Goal: Task Accomplishment & Management: Use online tool/utility

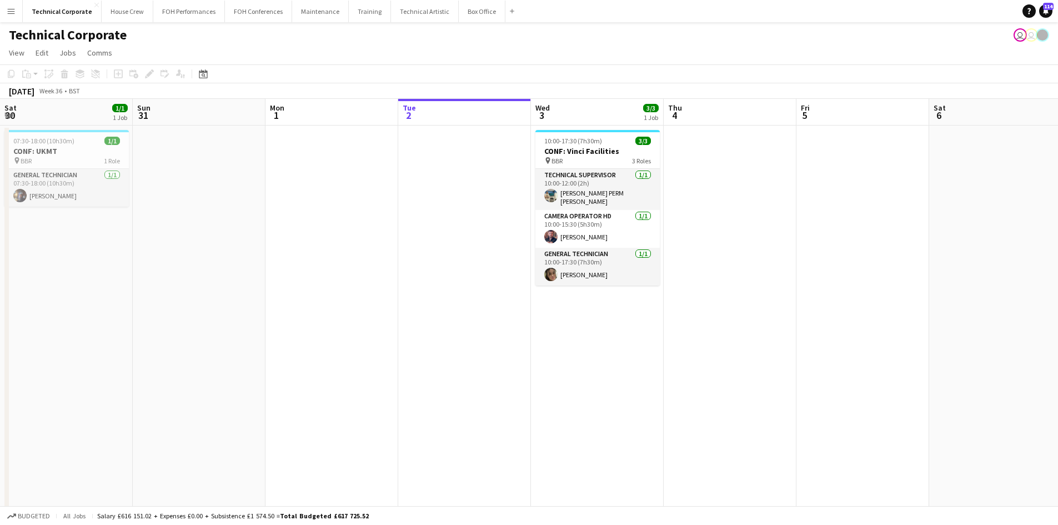
scroll to position [0, 265]
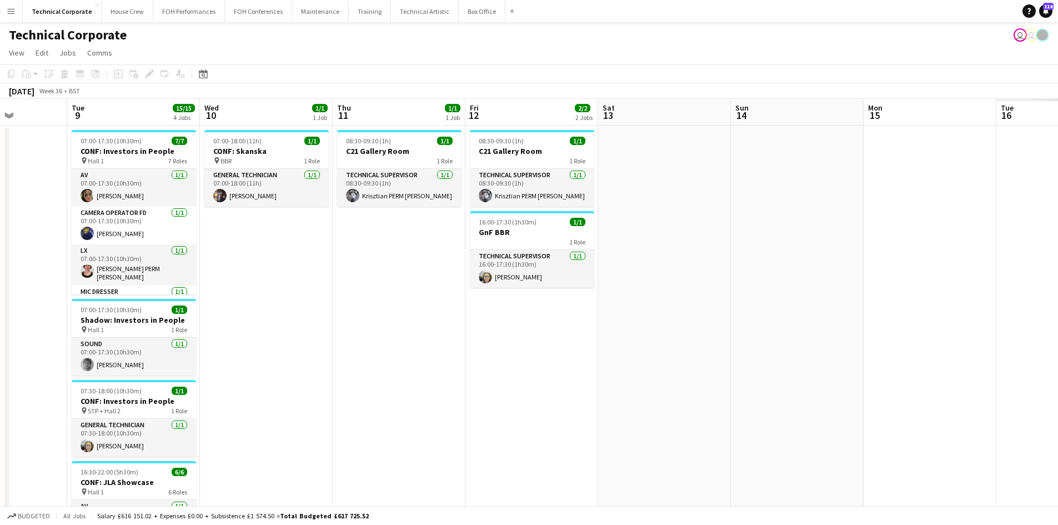
drag, startPoint x: 663, startPoint y: 218, endPoint x: 703, endPoint y: 293, distance: 85.2
click at [0, 209] on html "Menu Boards Boards Boards All jobs Status Workforce Workforce My Workforce Recr…" at bounding box center [529, 344] width 1058 height 688
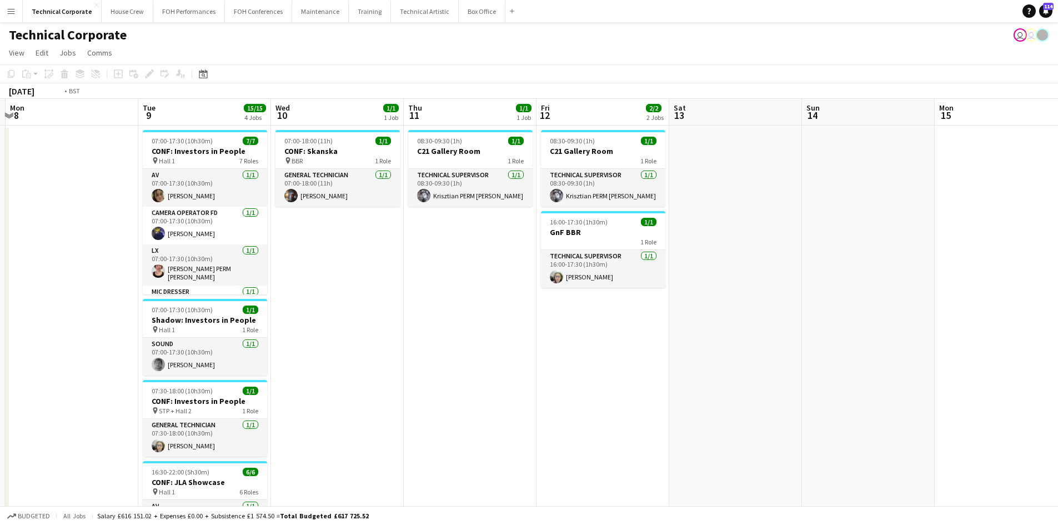
drag, startPoint x: 691, startPoint y: 341, endPoint x: 312, endPoint y: 282, distance: 383.4
click at [230, 282] on app-calendar-viewport "Fri 5 Sat 6 Sun 7 Mon 8 Tue 9 15/15 4 Jobs Wed 10 1/1 1 Job Thu 11 1/1 1 Job Fr…" at bounding box center [529, 534] width 1058 height 870
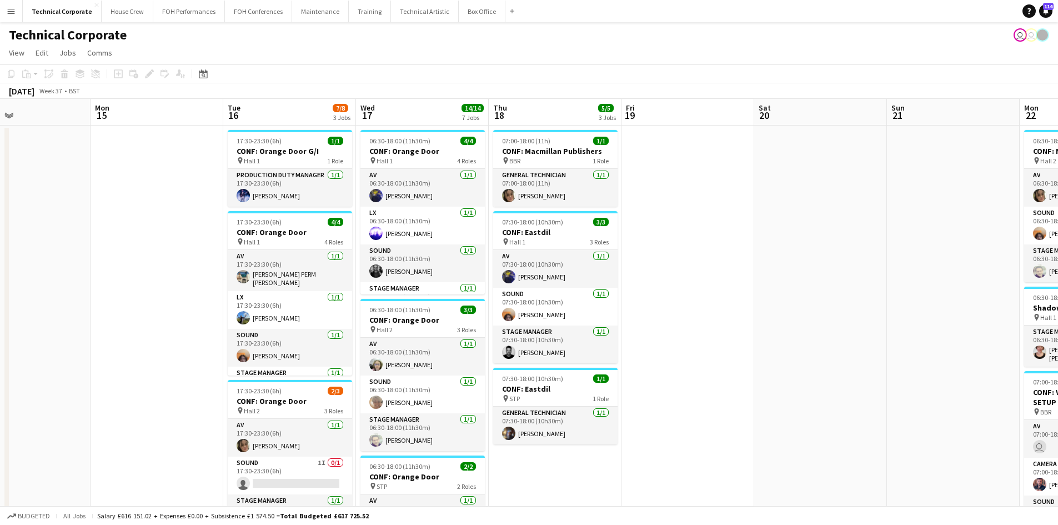
drag, startPoint x: 835, startPoint y: 433, endPoint x: 465, endPoint y: 378, distance: 373.8
click at [465, 378] on app-calendar-viewport "Thu 11 1/1 1 Job Fri 12 2/2 2 Jobs Sat 13 Sun 14 Mon 15 Tue 16 7/8 3 Jobs Wed 1…" at bounding box center [529, 534] width 1058 height 870
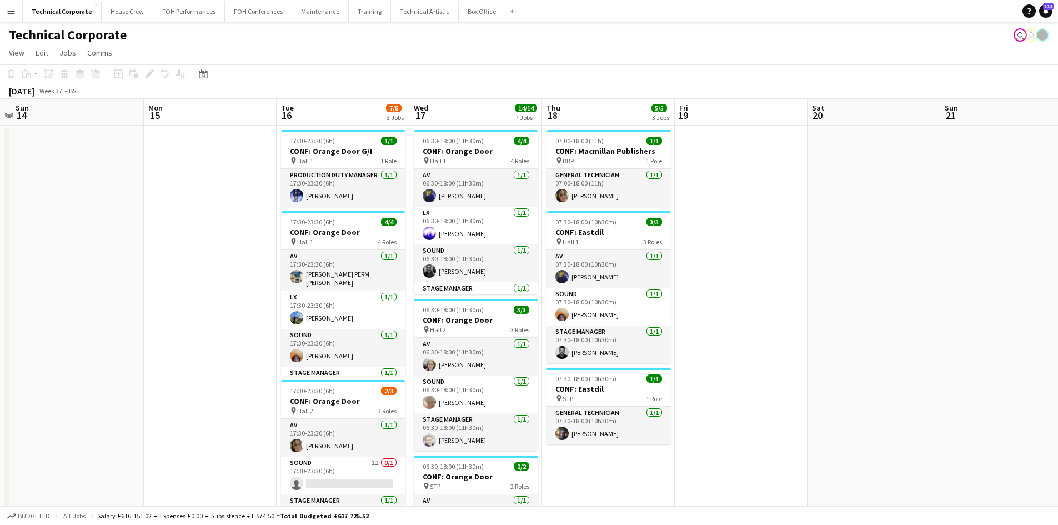
drag, startPoint x: 192, startPoint y: 304, endPoint x: 246, endPoint y: 283, distance: 58.2
click at [246, 283] on app-calendar-viewport "Thu 11 1/1 1 Job Fri 12 2/2 2 Jobs Sat 13 Sun 14 Mon 15 Tue 16 7/8 3 Jobs Wed 1…" at bounding box center [529, 534] width 1058 height 870
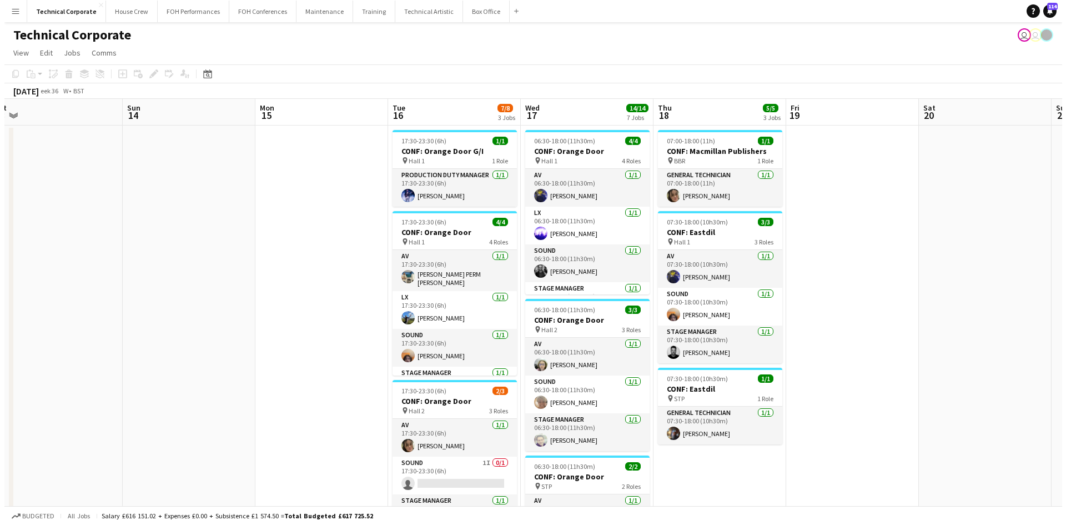
scroll to position [0, 416]
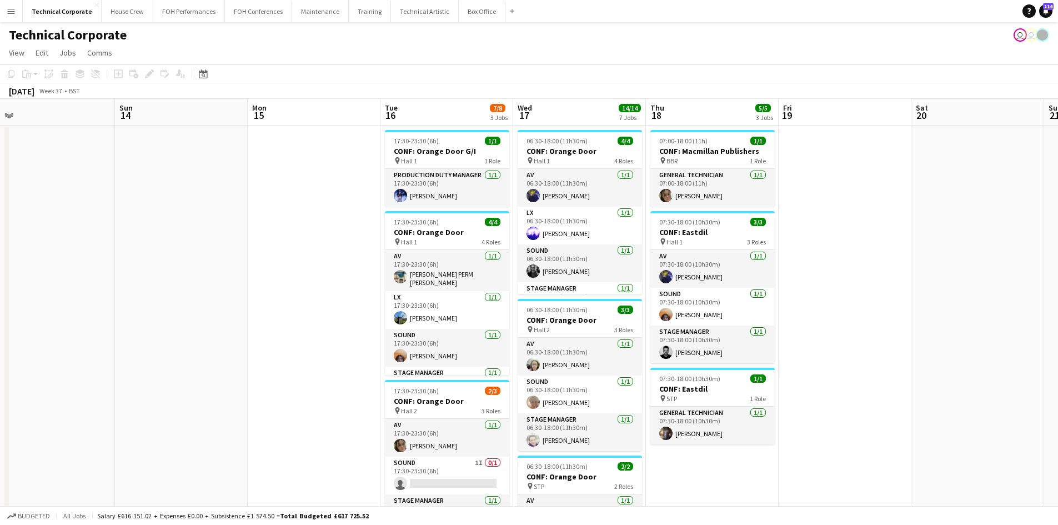
drag, startPoint x: 175, startPoint y: 293, endPoint x: 275, endPoint y: 298, distance: 100.6
click at [275, 298] on app-calendar-viewport "Wed 10 1/1 1 Job Thu 11 1/1 1 Job Fri 12 2/2 2 Jobs Sat 13 Sun 14 Mon 15 Tue 16…" at bounding box center [529, 534] width 1058 height 870
click at [391, 10] on button "Technical Artistic Close" at bounding box center [425, 12] width 68 height 22
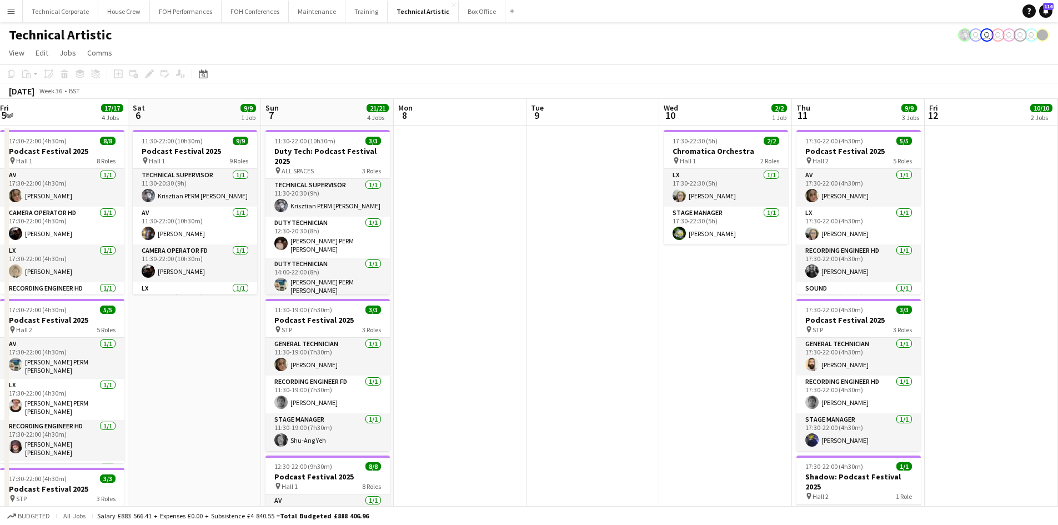
drag, startPoint x: 731, startPoint y: 351, endPoint x: 264, endPoint y: 272, distance: 473.6
click at [98, 246] on app-calendar-viewport "Tue 2 6/6 1 Job Wed 3 Thu 4 12/14 5 Jobs Fri 5 17/17 4 Jobs Sat 6 9/9 1 Job Sun…" at bounding box center [529, 459] width 1058 height 721
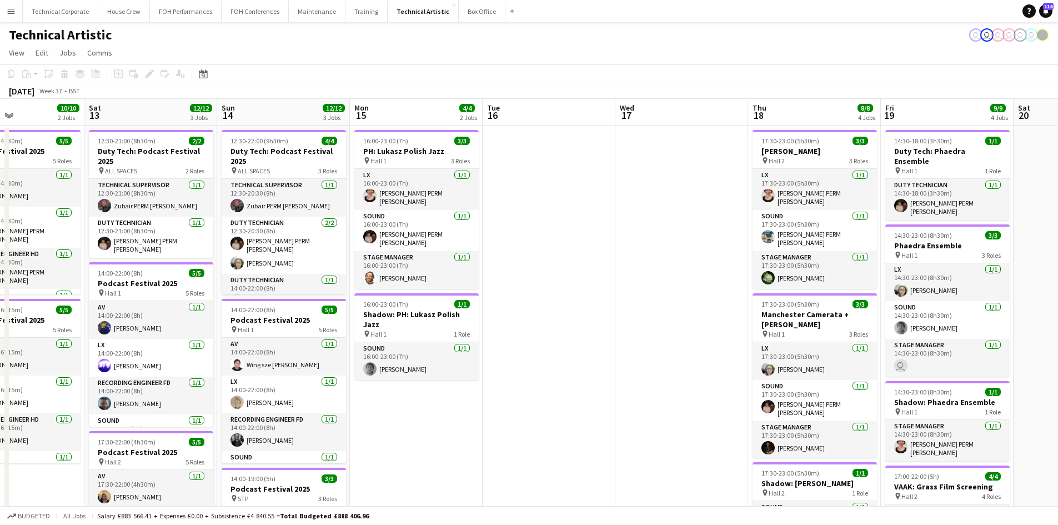
drag, startPoint x: 401, startPoint y: 354, endPoint x: 581, endPoint y: 333, distance: 180.5
click at [399, 352] on app-calendar-viewport "Tue 9 Wed 10 2/2 1 Job Thu 11 9/9 3 Jobs Fri 12 10/10 2 Jobs Sat 13 12/12 3 Job…" at bounding box center [529, 459] width 1058 height 721
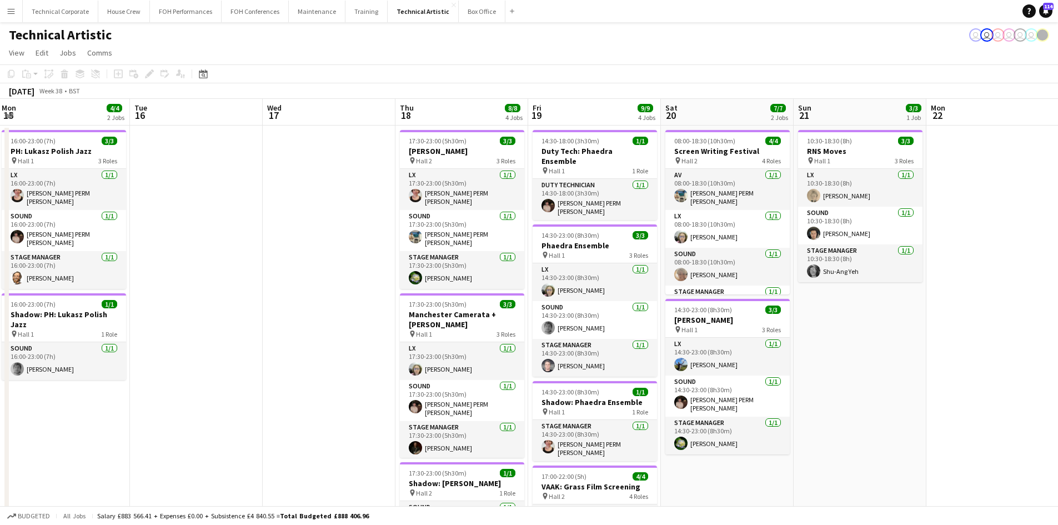
drag, startPoint x: 816, startPoint y: 351, endPoint x: 554, endPoint y: 331, distance: 262.8
click at [554, 331] on app-calendar-viewport "Fri 12 10/10 2 Jobs Sat 13 12/12 3 Jobs Sun 14 12/12 3 Jobs Mon 15 4/4 2 Jobs T…" at bounding box center [529, 459] width 1058 height 721
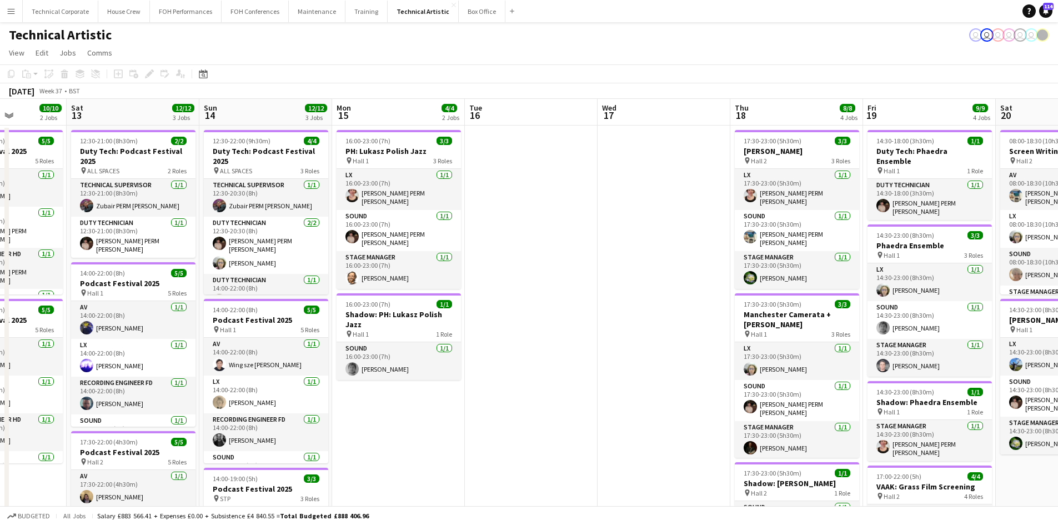
drag, startPoint x: 328, startPoint y: 325, endPoint x: 662, endPoint y: 300, distance: 335.7
click at [662, 300] on app-calendar-viewport "Wed 10 2/2 1 Job Thu 11 9/9 3 Jobs Fri 12 10/10 2 Jobs Sat 13 12/12 3 Jobs Sun …" at bounding box center [529, 459] width 1058 height 721
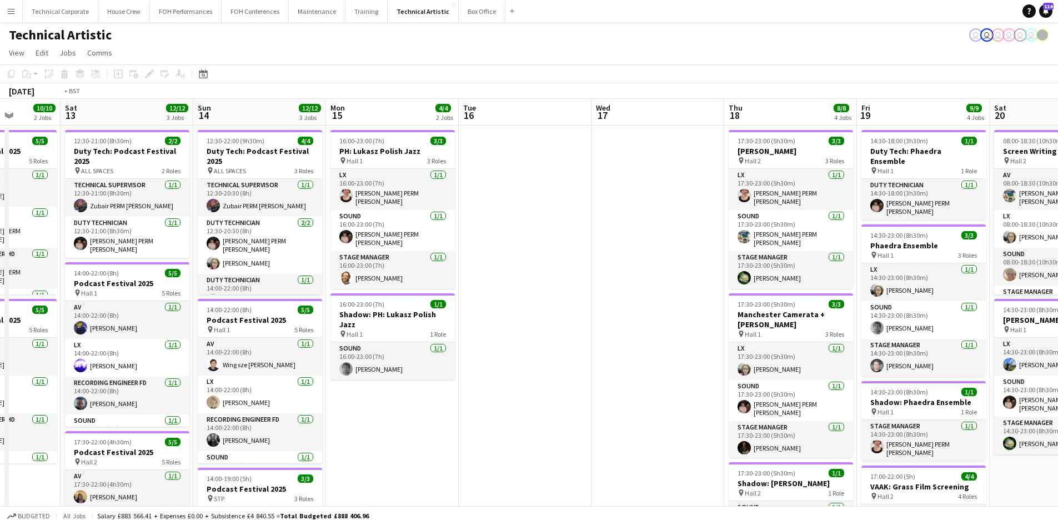
scroll to position [0, 403]
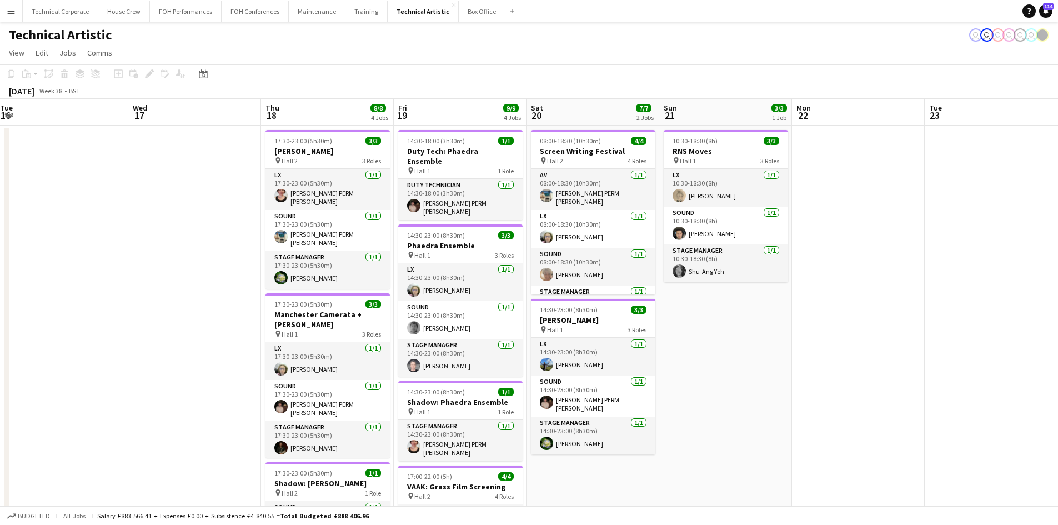
drag, startPoint x: 663, startPoint y: 299, endPoint x: 194, endPoint y: 240, distance: 472.8
click at [194, 240] on app-calendar-viewport "Sat 13 12/12 3 Jobs Sun 14 12/12 3 Jobs Mon 15 4/4 2 Jobs Tue 16 Wed 17 Thu 18 …" at bounding box center [529, 459] width 1058 height 721
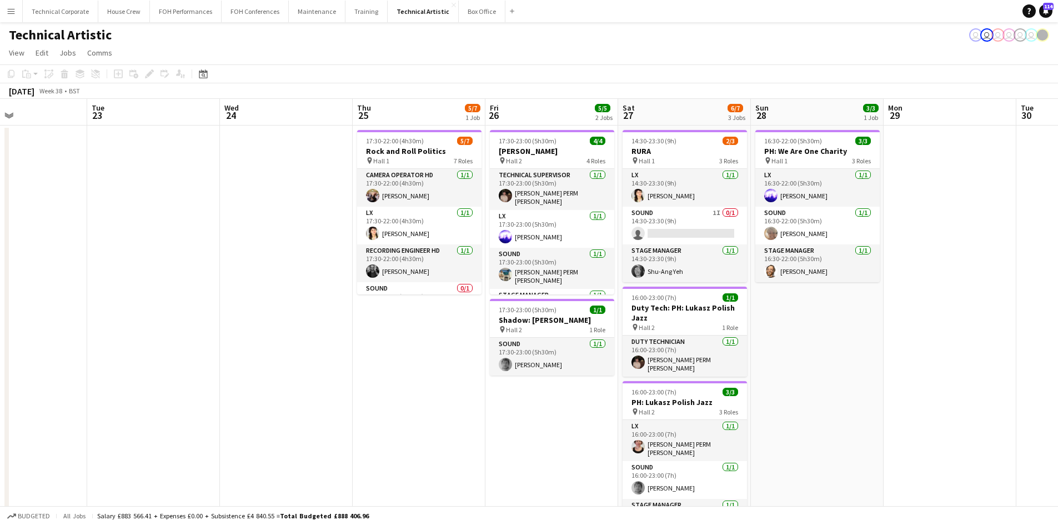
scroll to position [0, 326]
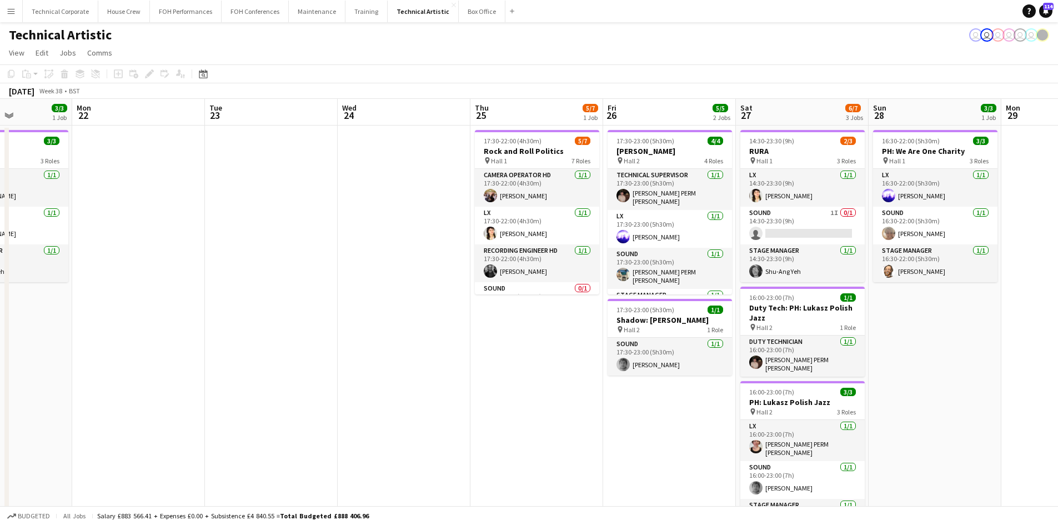
drag, startPoint x: 881, startPoint y: 406, endPoint x: 162, endPoint y: 229, distance: 741.1
click at [162, 229] on app-calendar-viewport "Fri 19 9/9 4 Jobs Sat 20 7/7 2 Jobs Sun 21 3/3 1 Job Mon 22 Tue 23 Wed 24 Thu 2…" at bounding box center [529, 459] width 1058 height 721
click at [204, 76] on icon "Date picker" at bounding box center [203, 73] width 9 height 9
click at [286, 244] on button "[DATE]" at bounding box center [282, 248] width 32 height 18
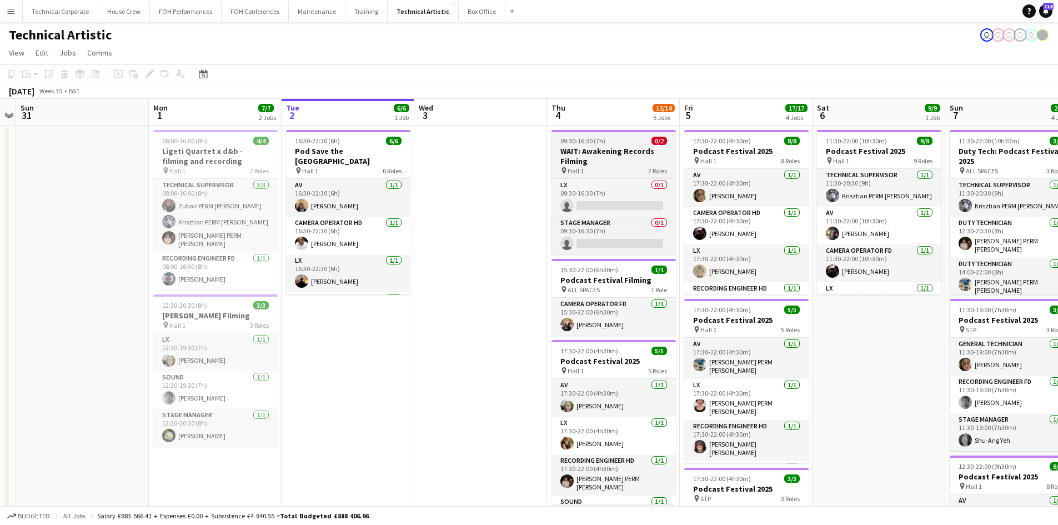
click at [601, 158] on h3 "WAIT: Awakening Records Filming" at bounding box center [613, 156] width 124 height 20
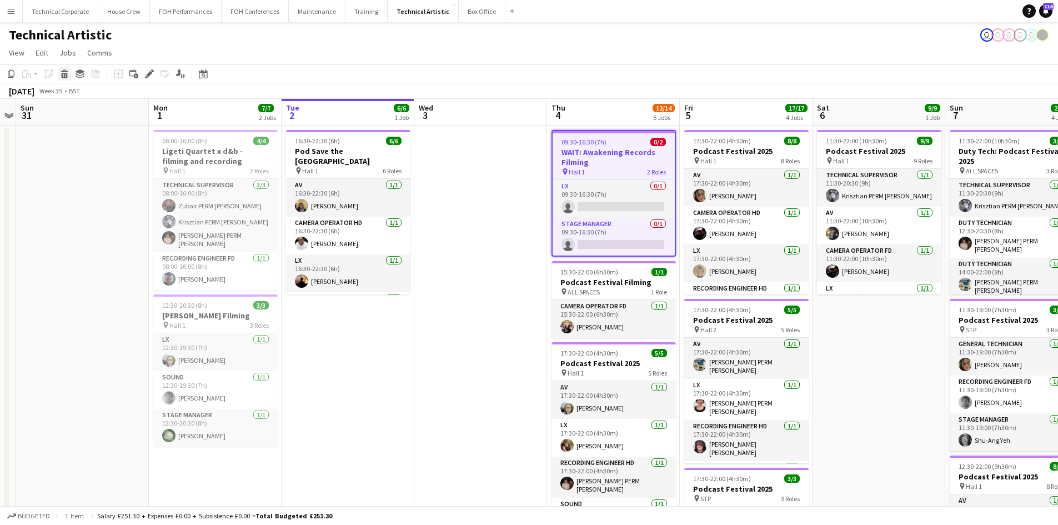
click at [63, 74] on icon at bounding box center [65, 76] width 6 height 6
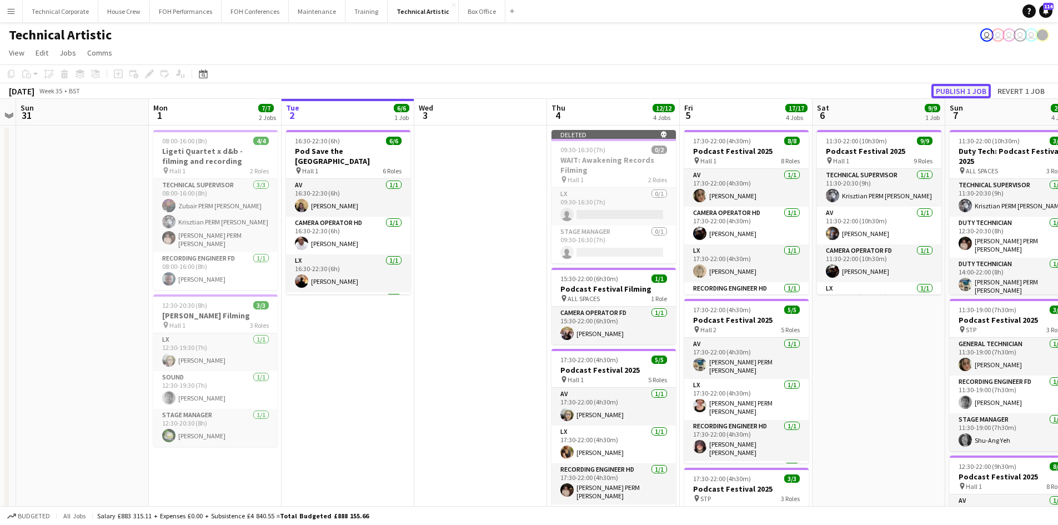
click at [969, 88] on button "Publish 1 job" at bounding box center [960, 91] width 59 height 14
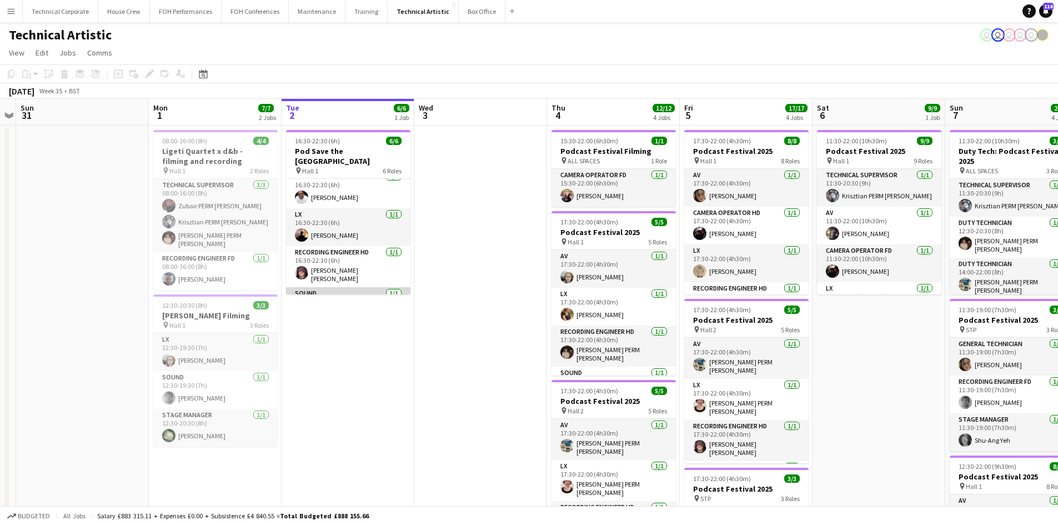
scroll to position [0, 0]
